Goal: Register for event/course

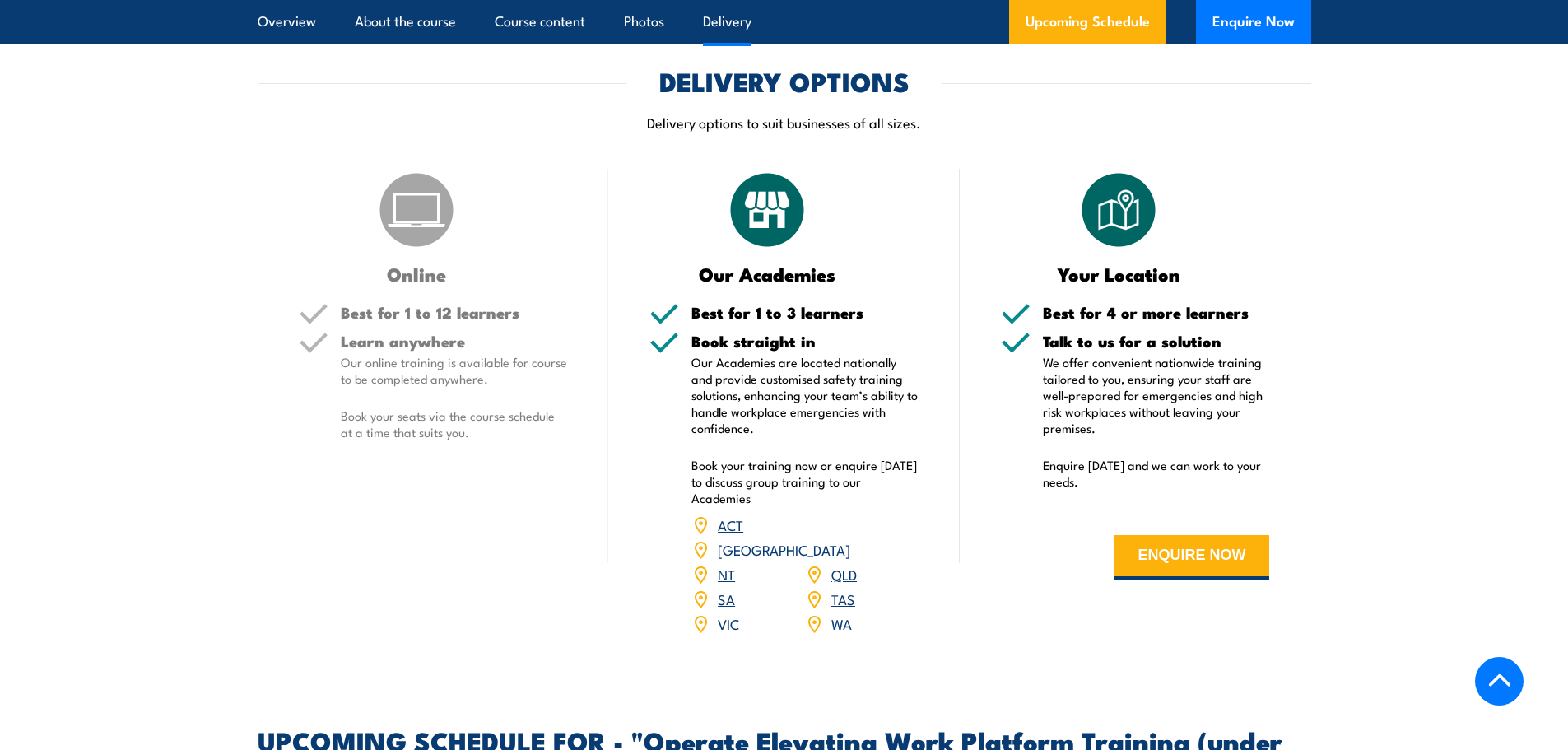
scroll to position [1953, 0]
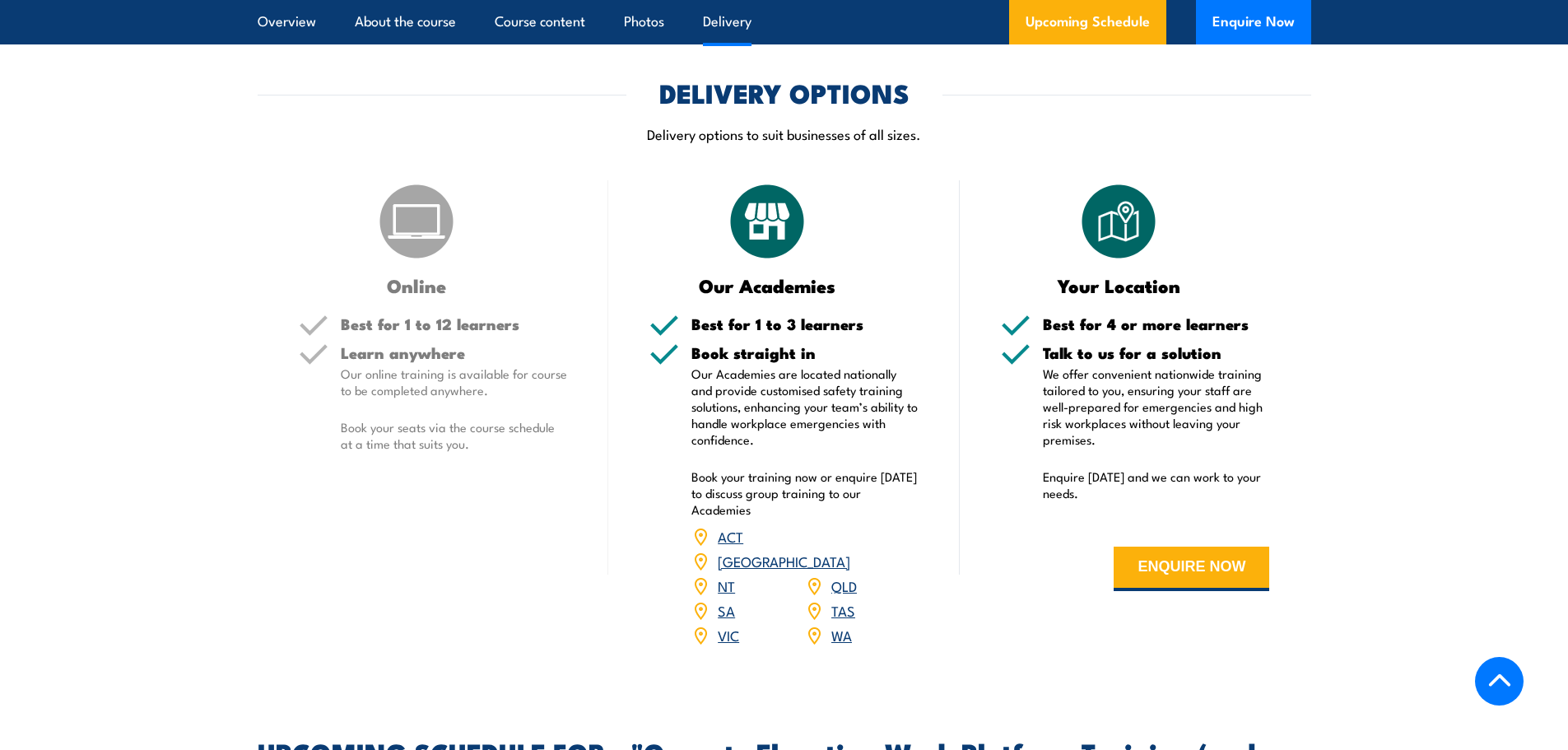
click at [831, 575] on link "QLD" at bounding box center [844, 585] width 25 height 20
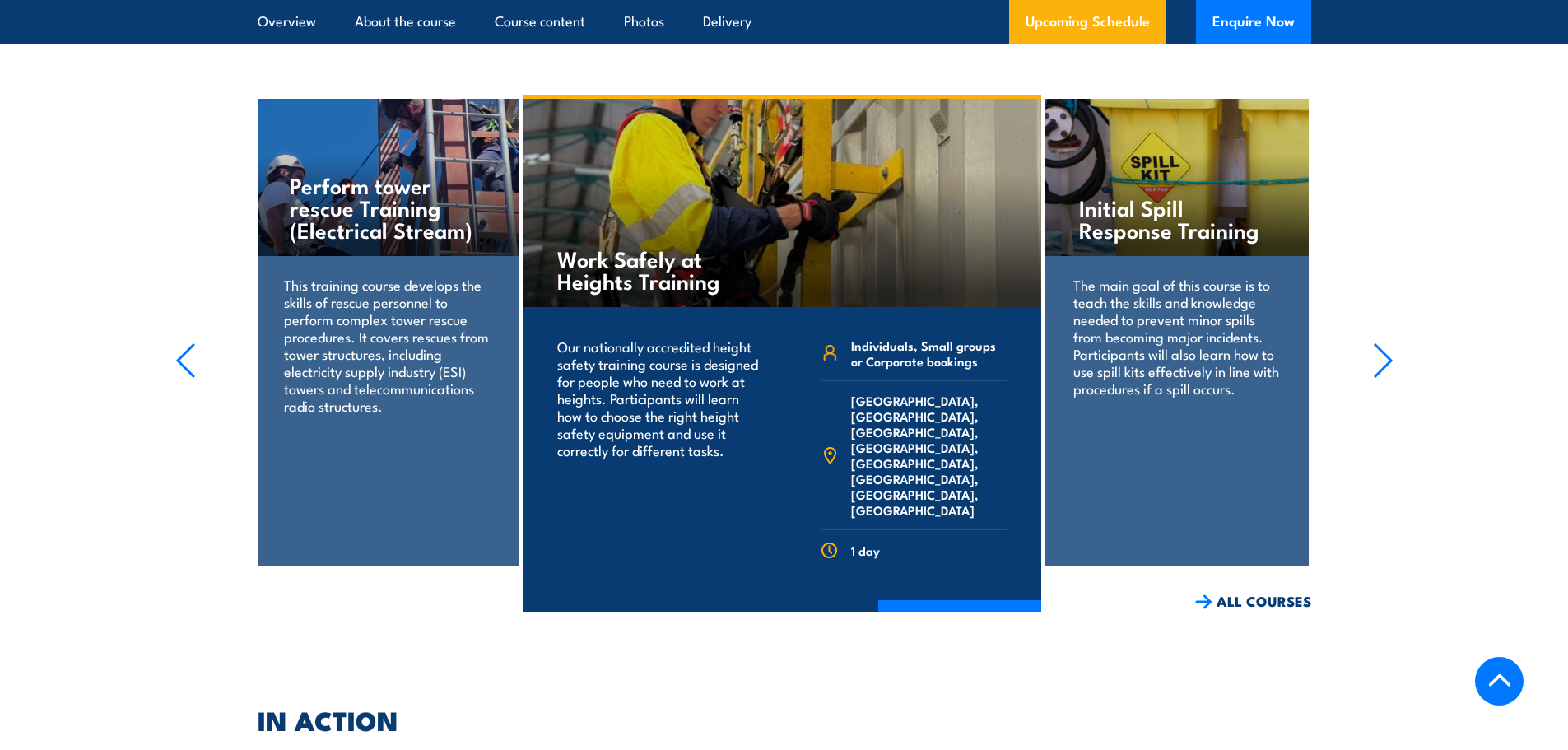
scroll to position [3163, 0]
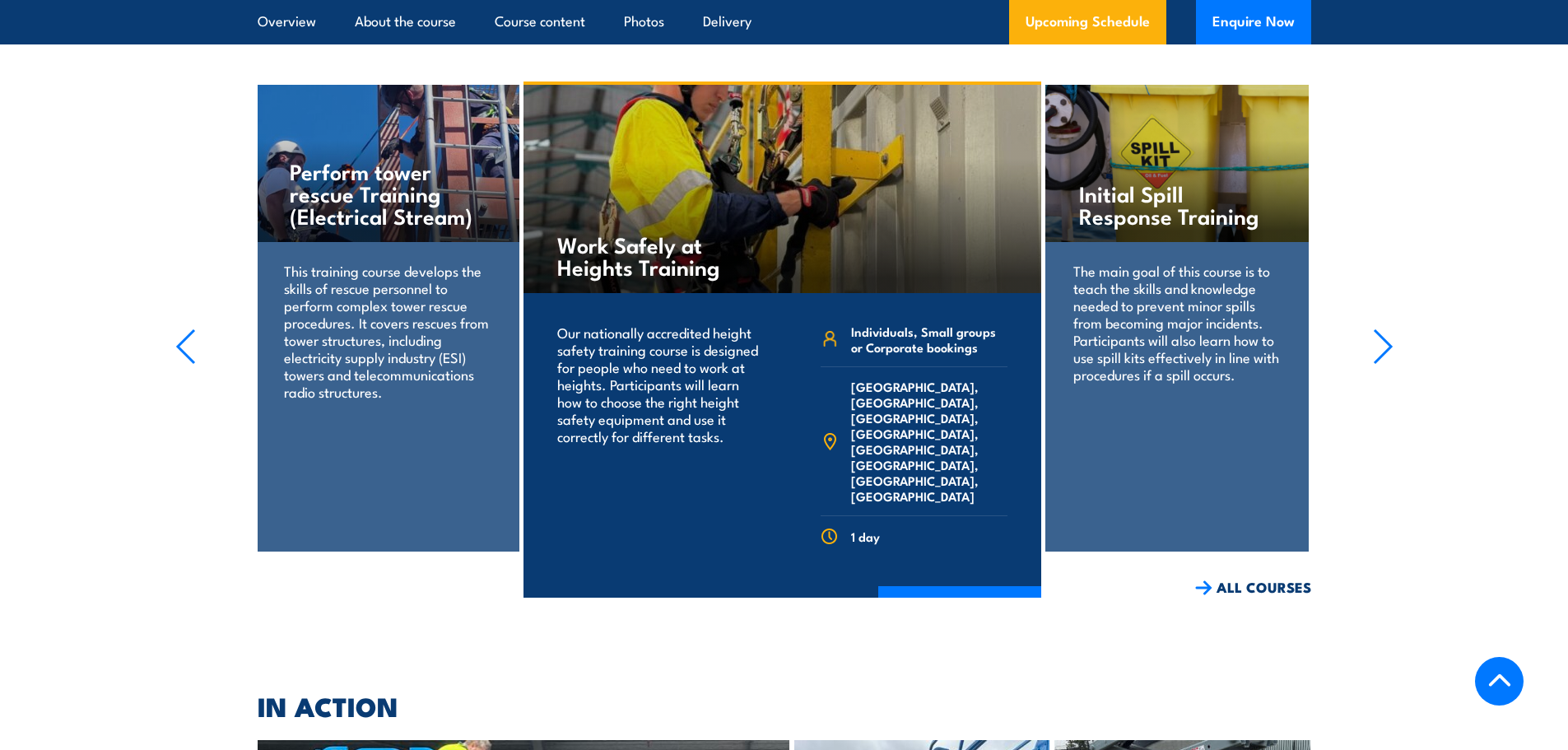
click at [1377, 329] on icon "button" at bounding box center [1383, 346] width 21 height 37
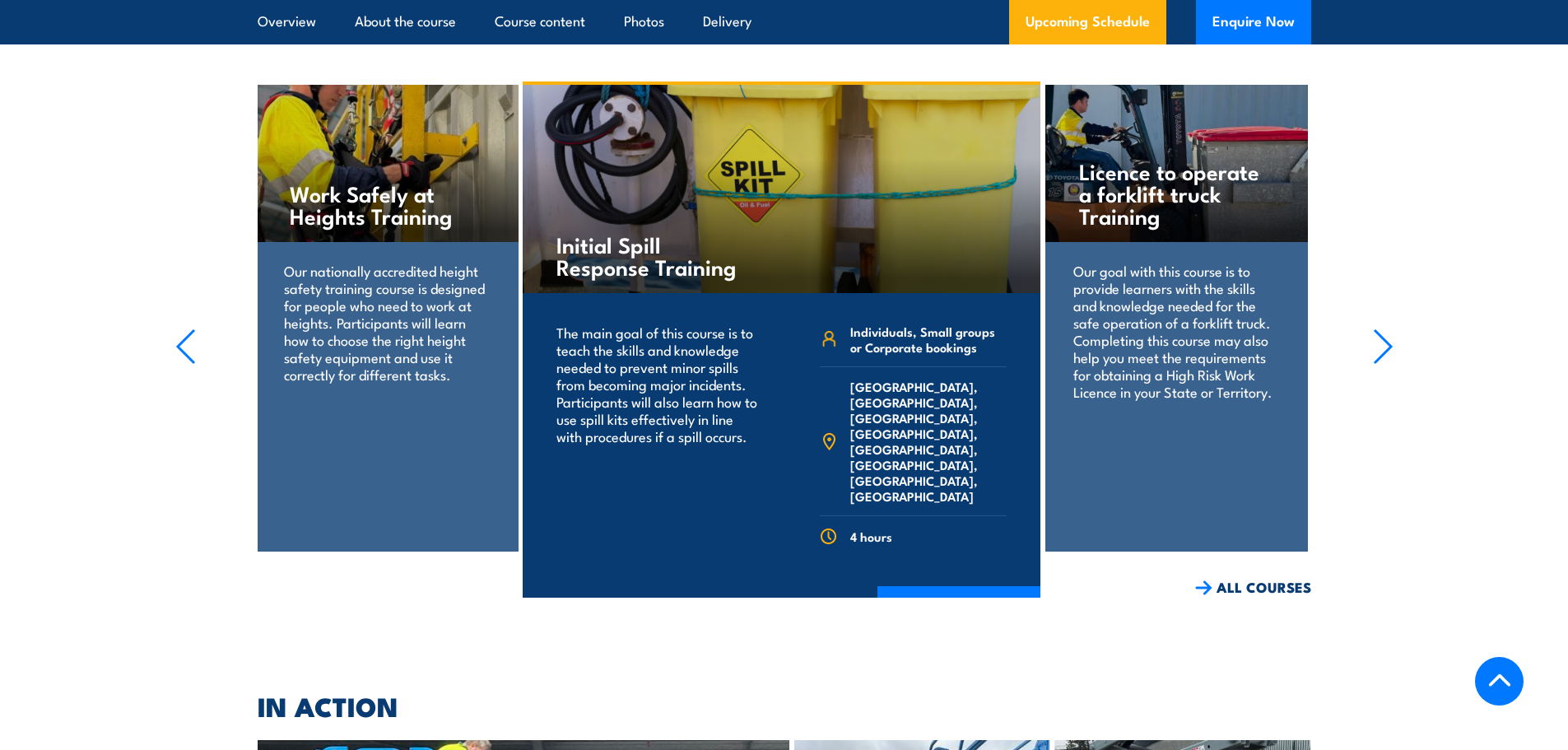
click at [1377, 329] on icon "button" at bounding box center [1383, 346] width 21 height 37
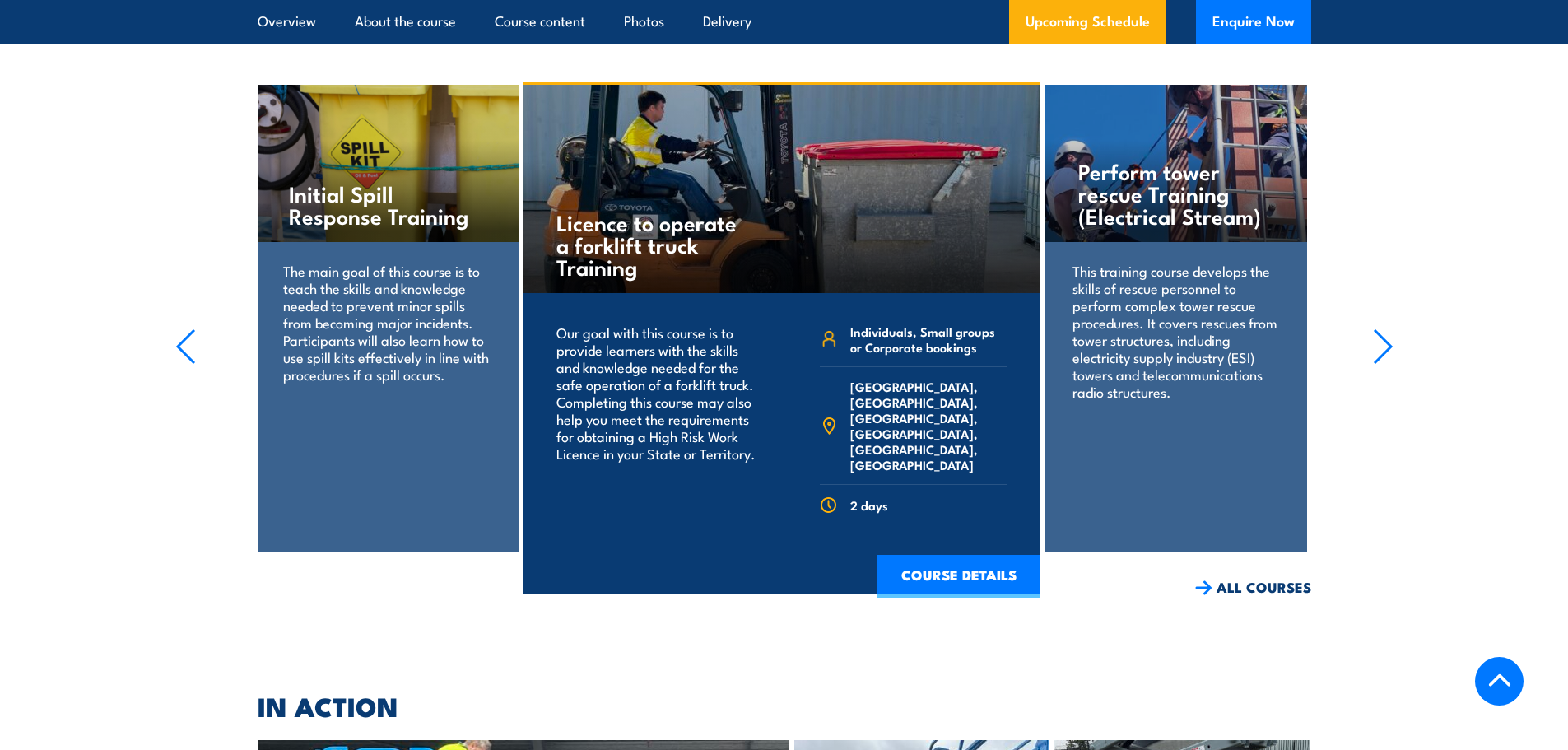
click at [1377, 329] on icon "button" at bounding box center [1383, 346] width 21 height 37
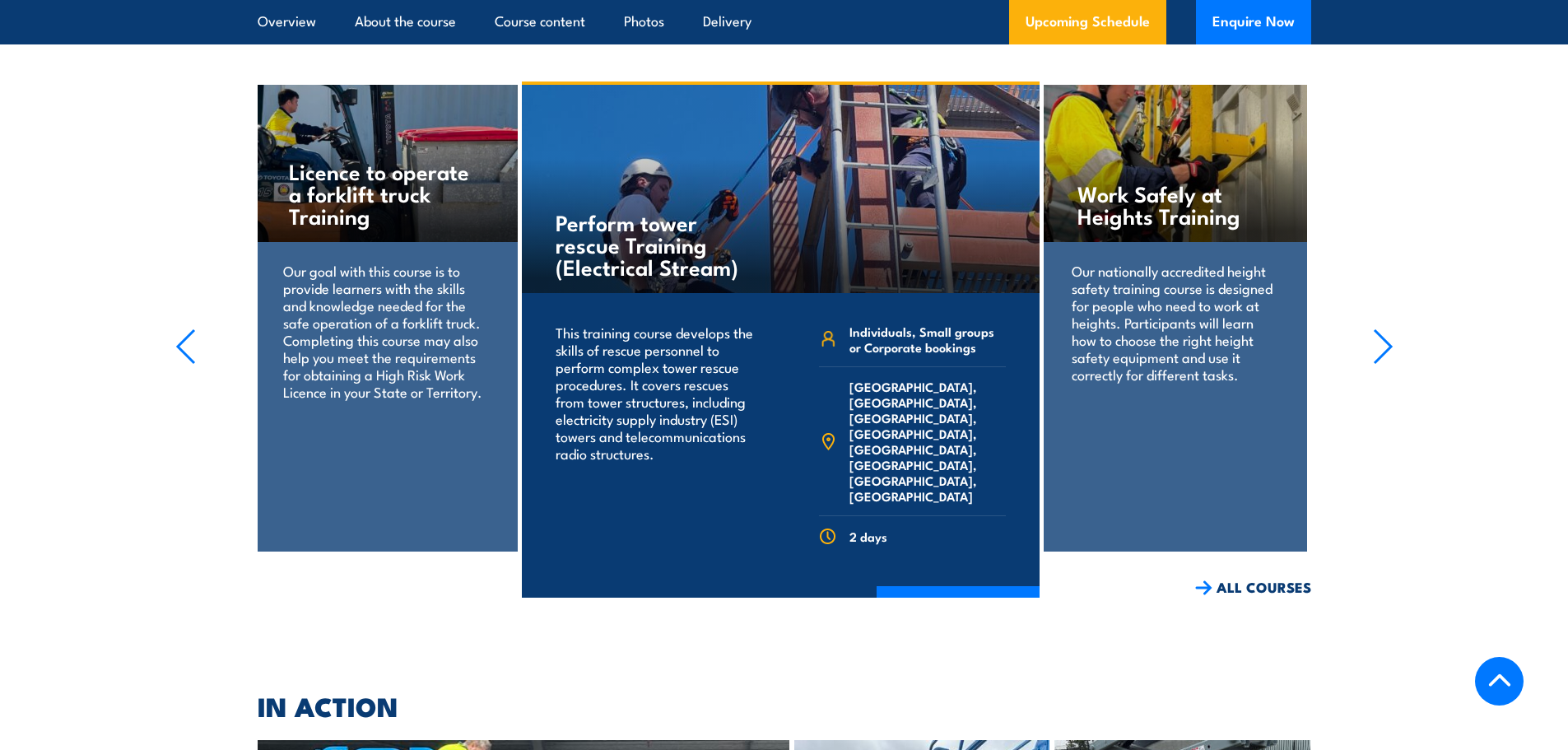
click at [1377, 329] on icon "button" at bounding box center [1383, 346] width 21 height 37
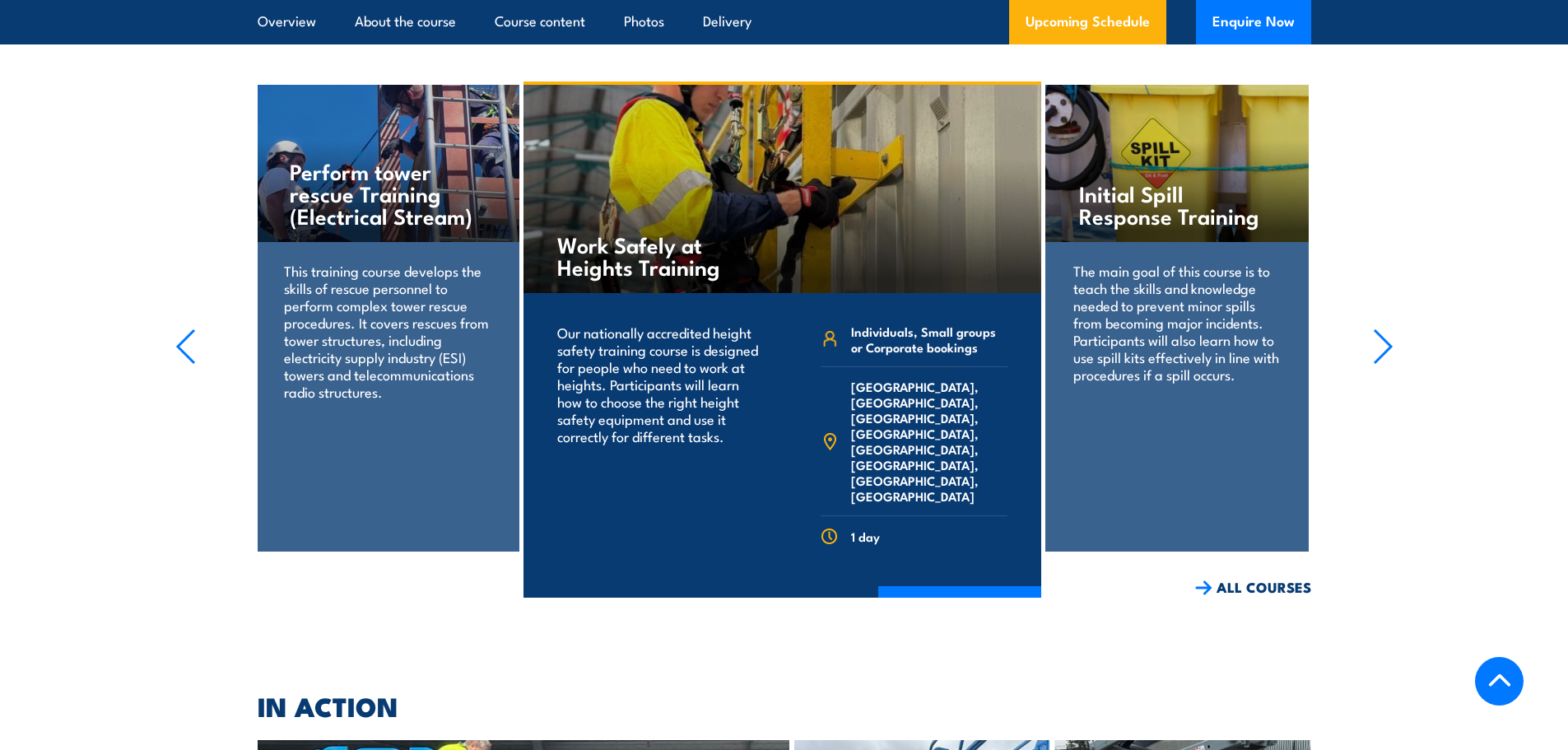
click at [1377, 329] on icon "button" at bounding box center [1383, 346] width 21 height 37
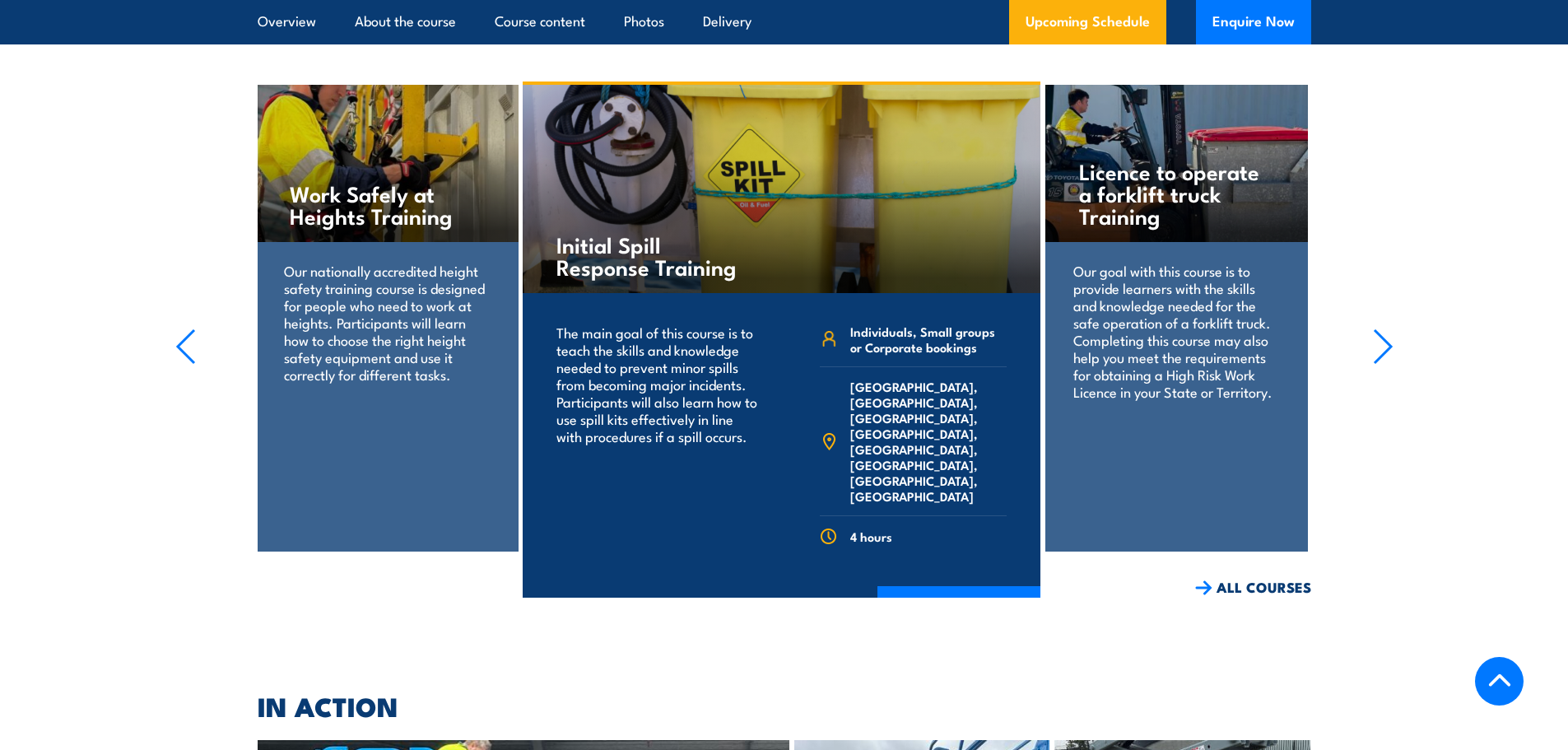
click at [1377, 329] on icon "button" at bounding box center [1383, 346] width 21 height 37
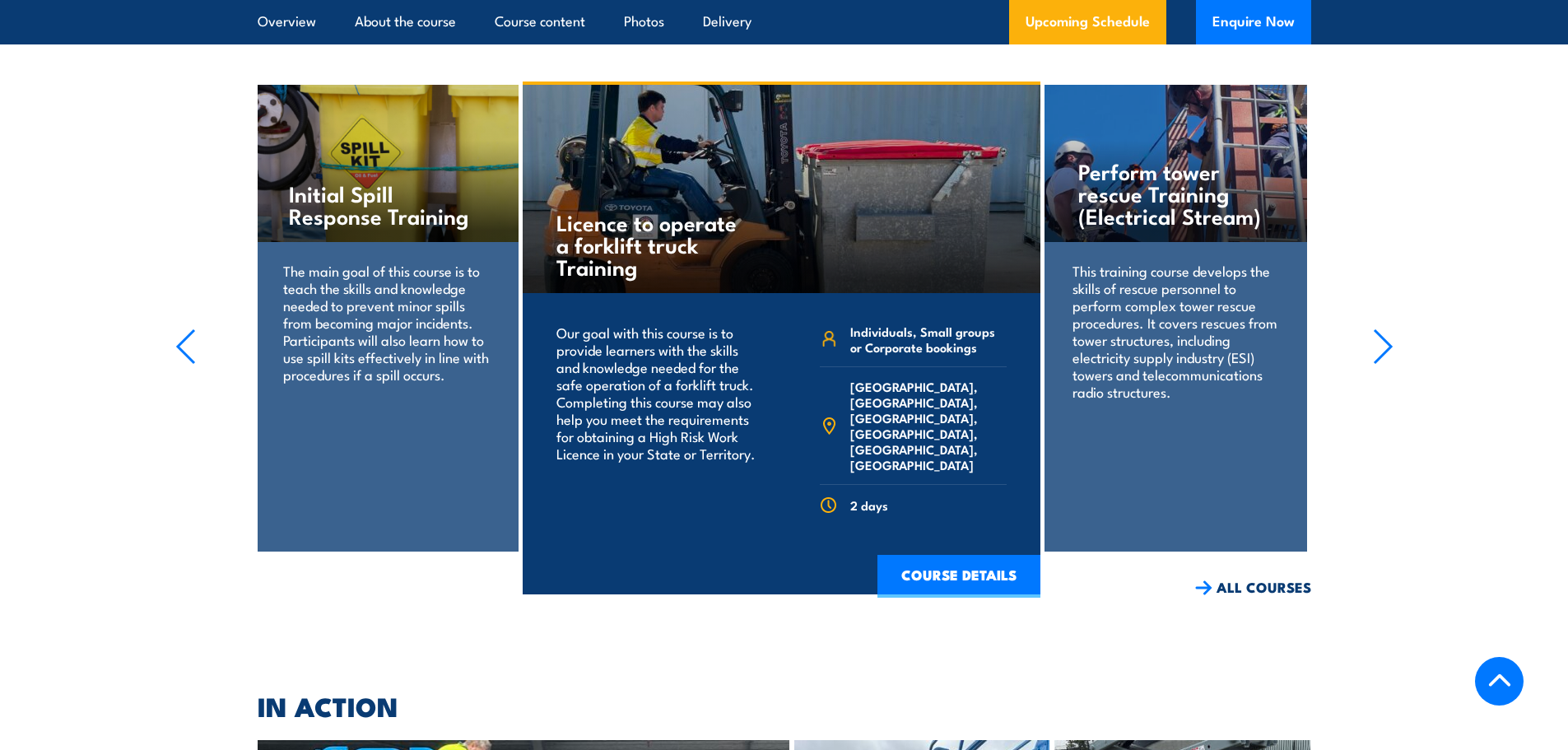
click at [1377, 329] on icon "button" at bounding box center [1383, 346] width 21 height 37
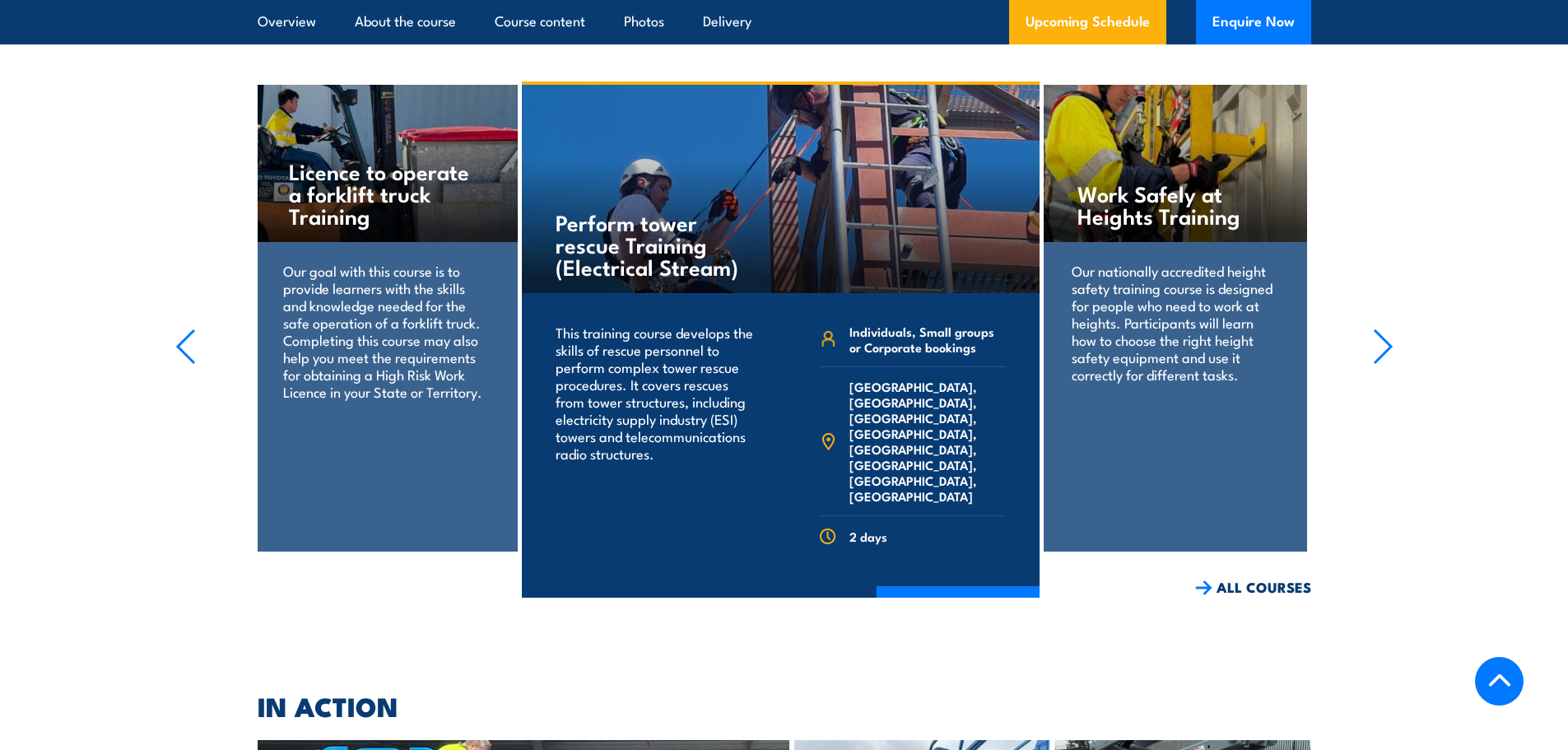
click at [1377, 329] on icon "button" at bounding box center [1383, 346] width 21 height 37
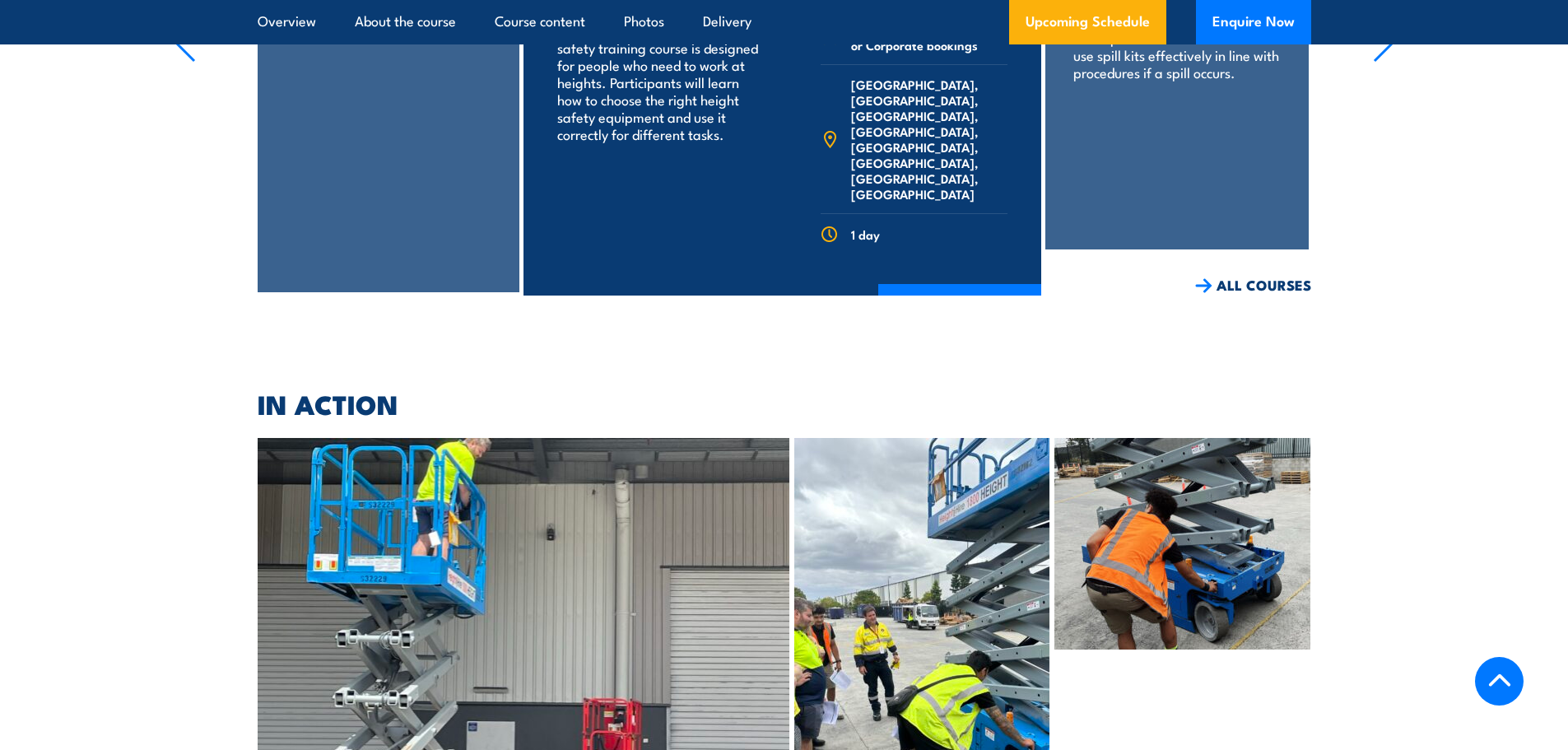
scroll to position [3904, 0]
